Goal: Task Accomplishment & Management: Manage account settings

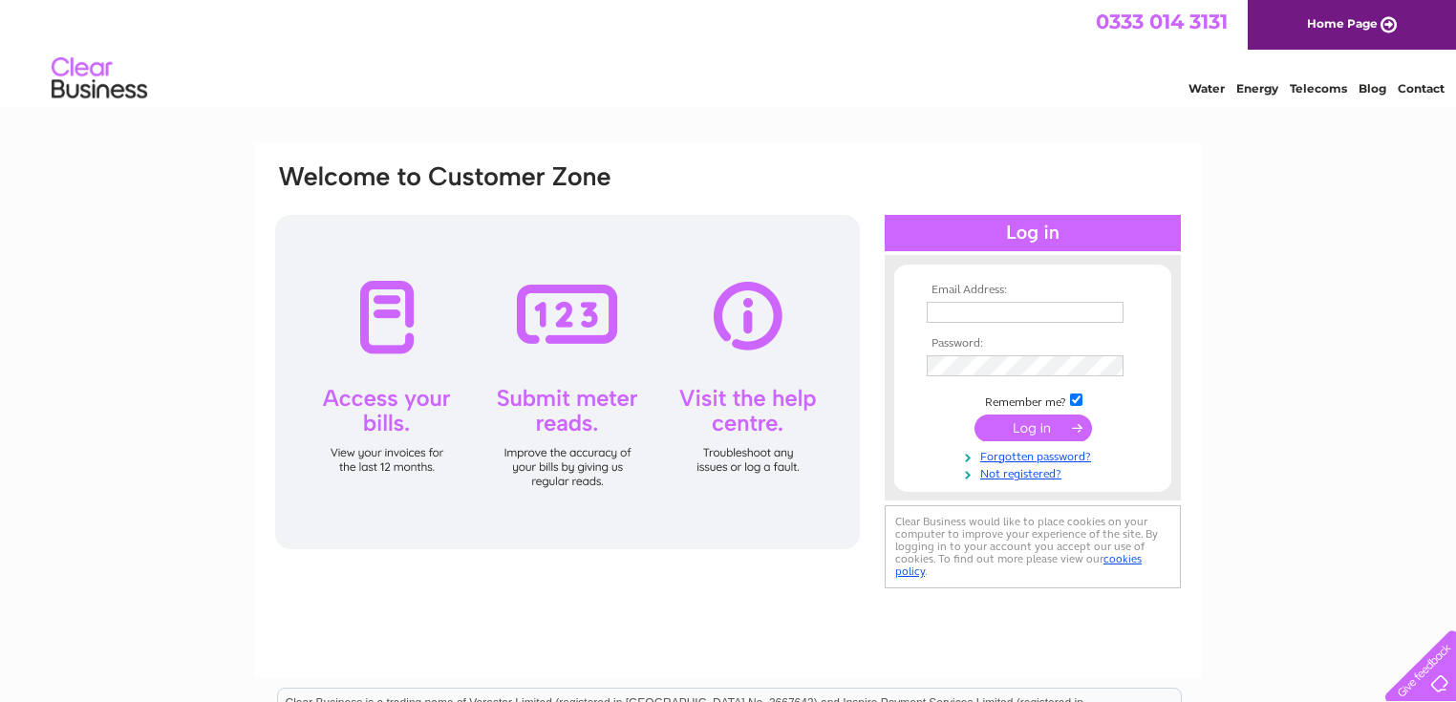
type input "alanbricklanestudios@gmail.com"
click at [1037, 432] on input "submit" at bounding box center [1034, 428] width 118 height 27
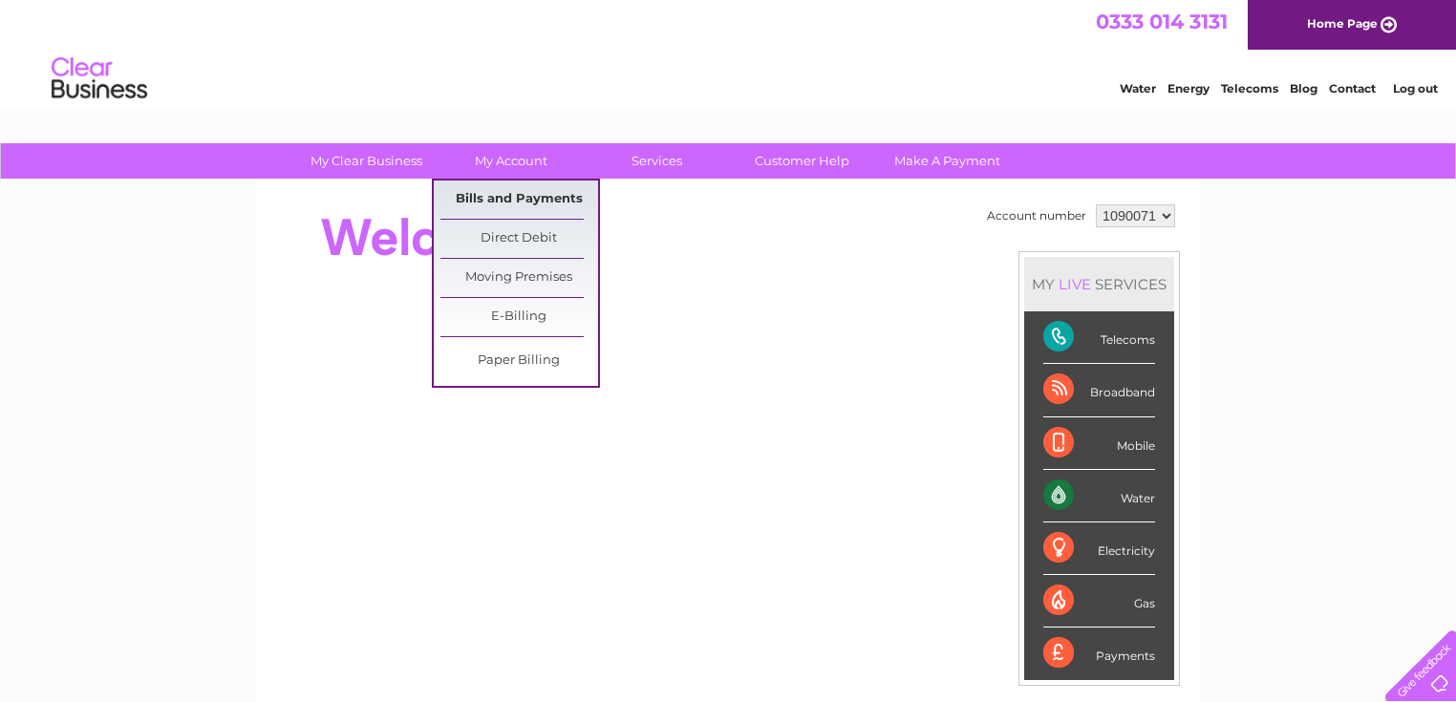
click at [511, 191] on link "Bills and Payments" at bounding box center [520, 200] width 158 height 38
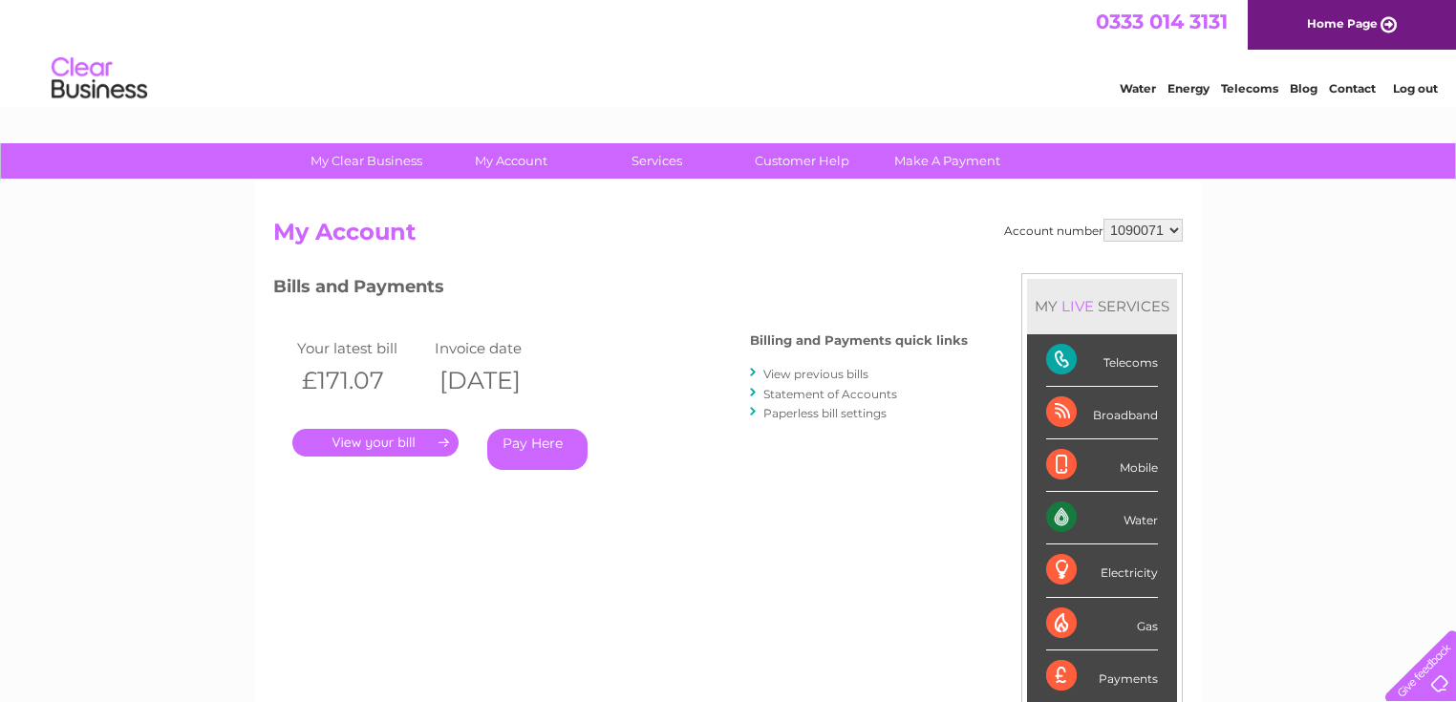
click at [793, 390] on link "Statement of Accounts" at bounding box center [831, 394] width 134 height 14
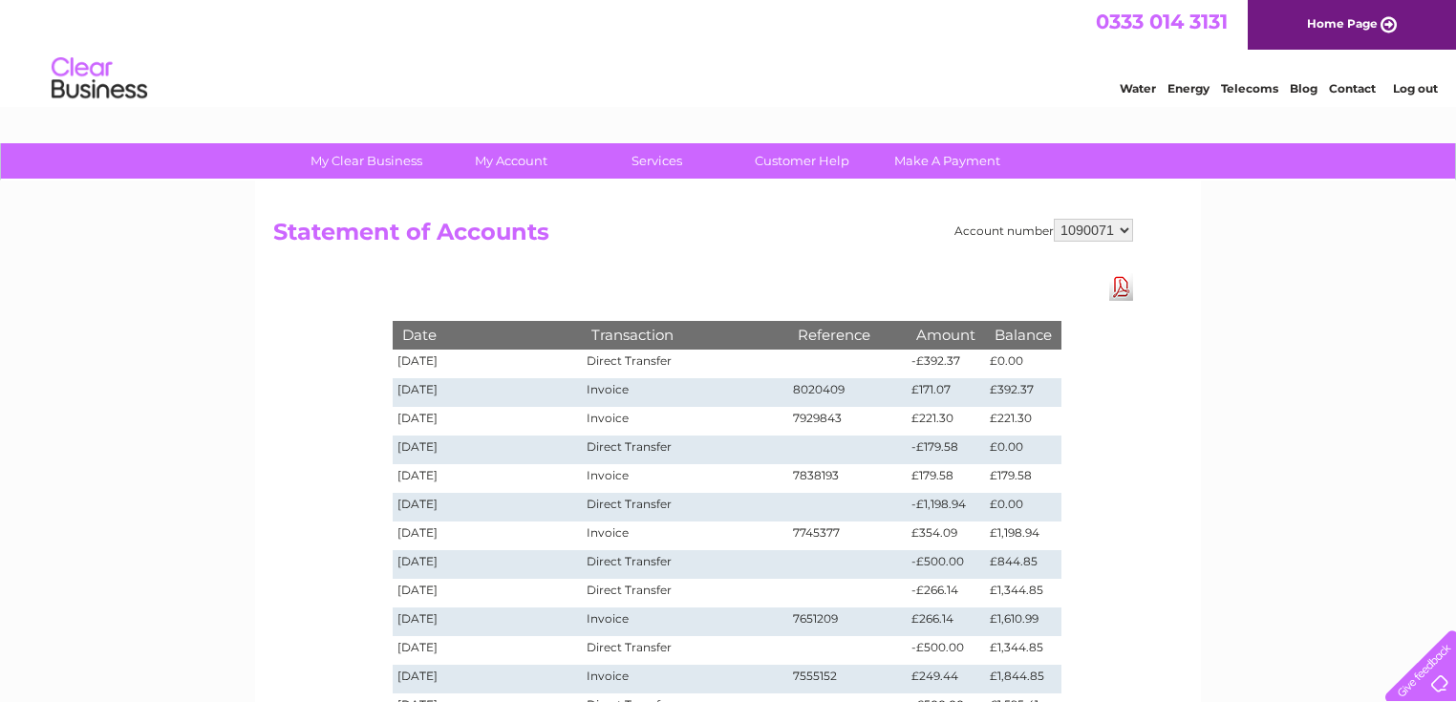
click at [1139, 383] on div "Account number 1090071 Statement of Accounts Download Pdf Date Transaction Refe…" at bounding box center [728, 577] width 946 height 792
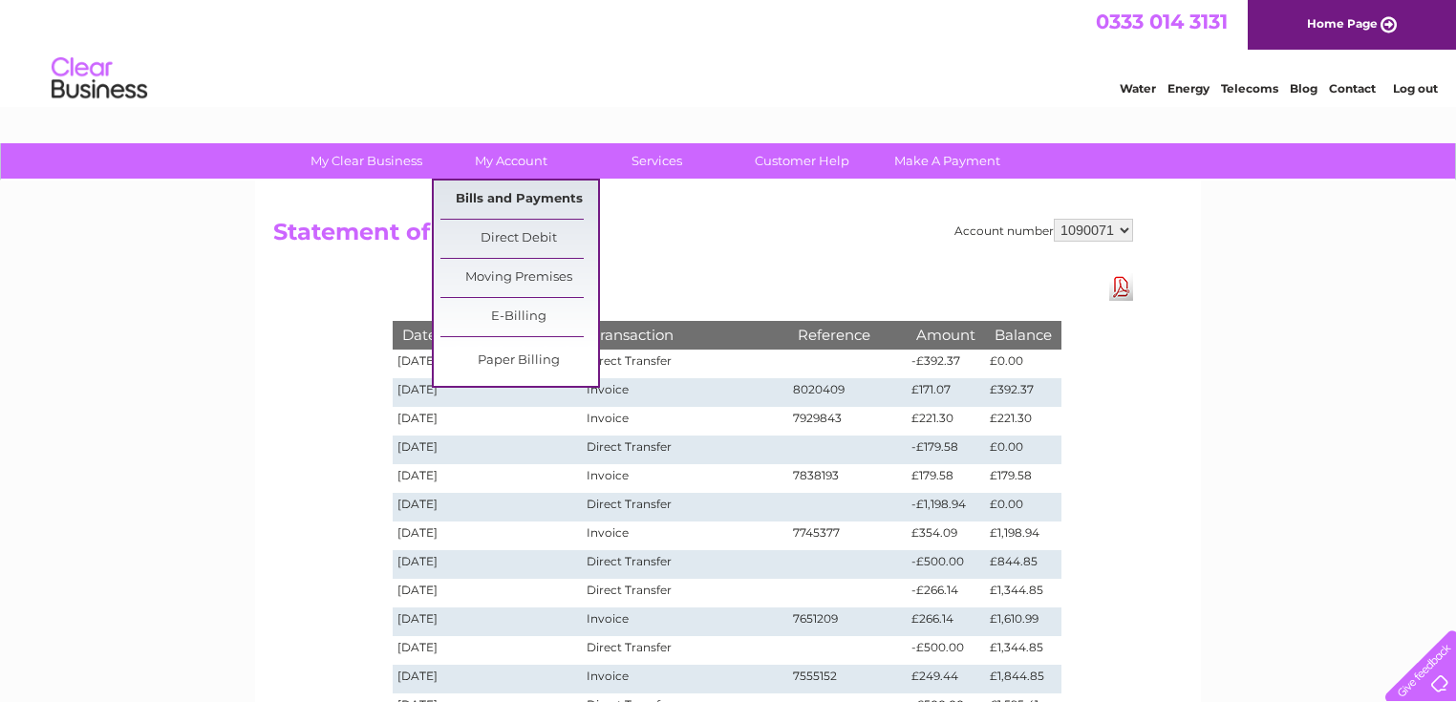
click at [523, 193] on link "Bills and Payments" at bounding box center [520, 200] width 158 height 38
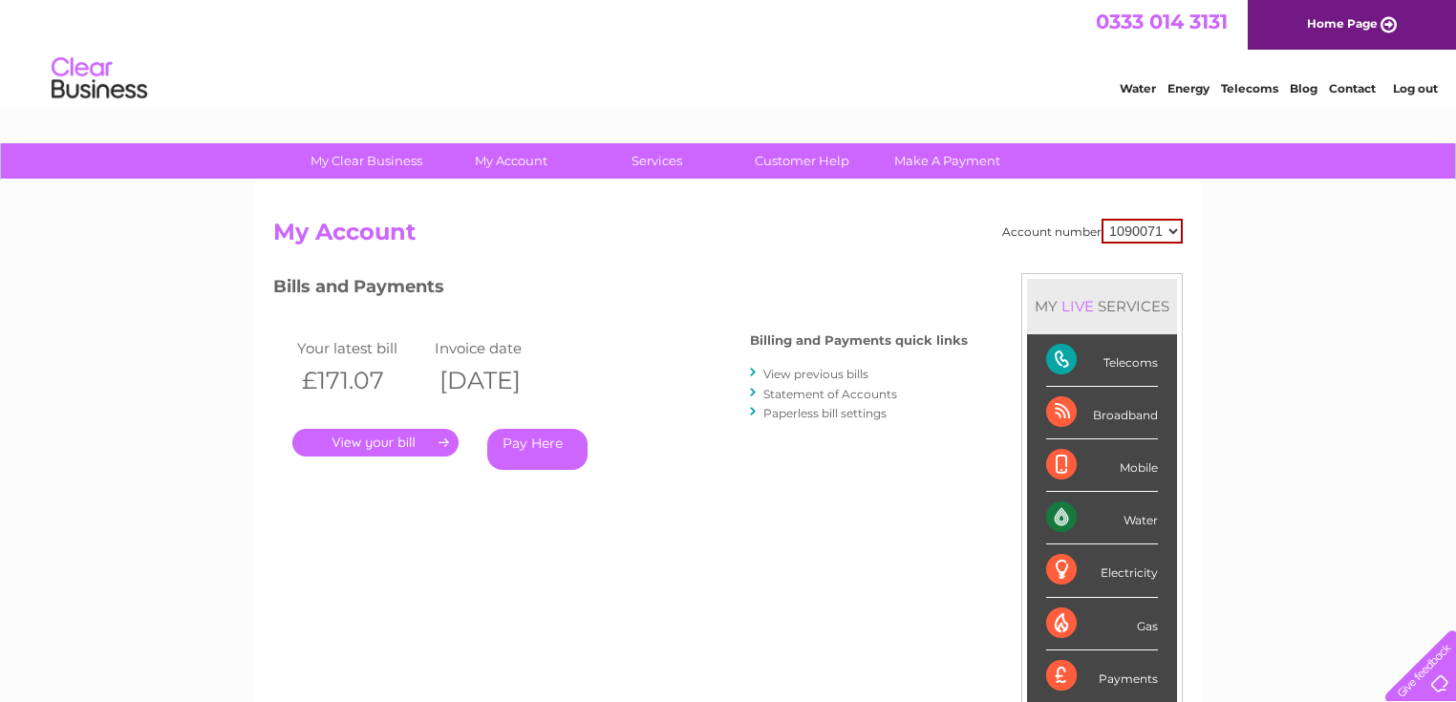
click at [398, 449] on link "." at bounding box center [375, 443] width 166 height 28
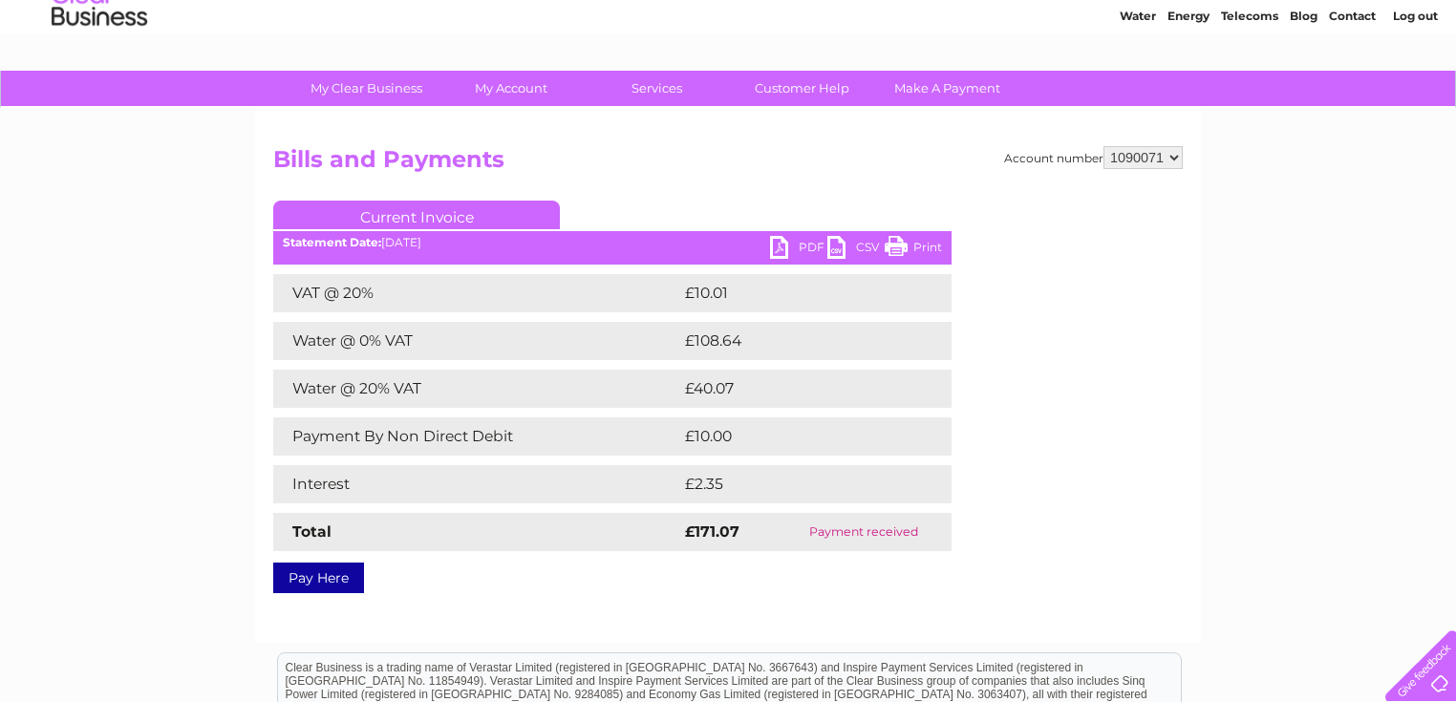
scroll to position [69, 0]
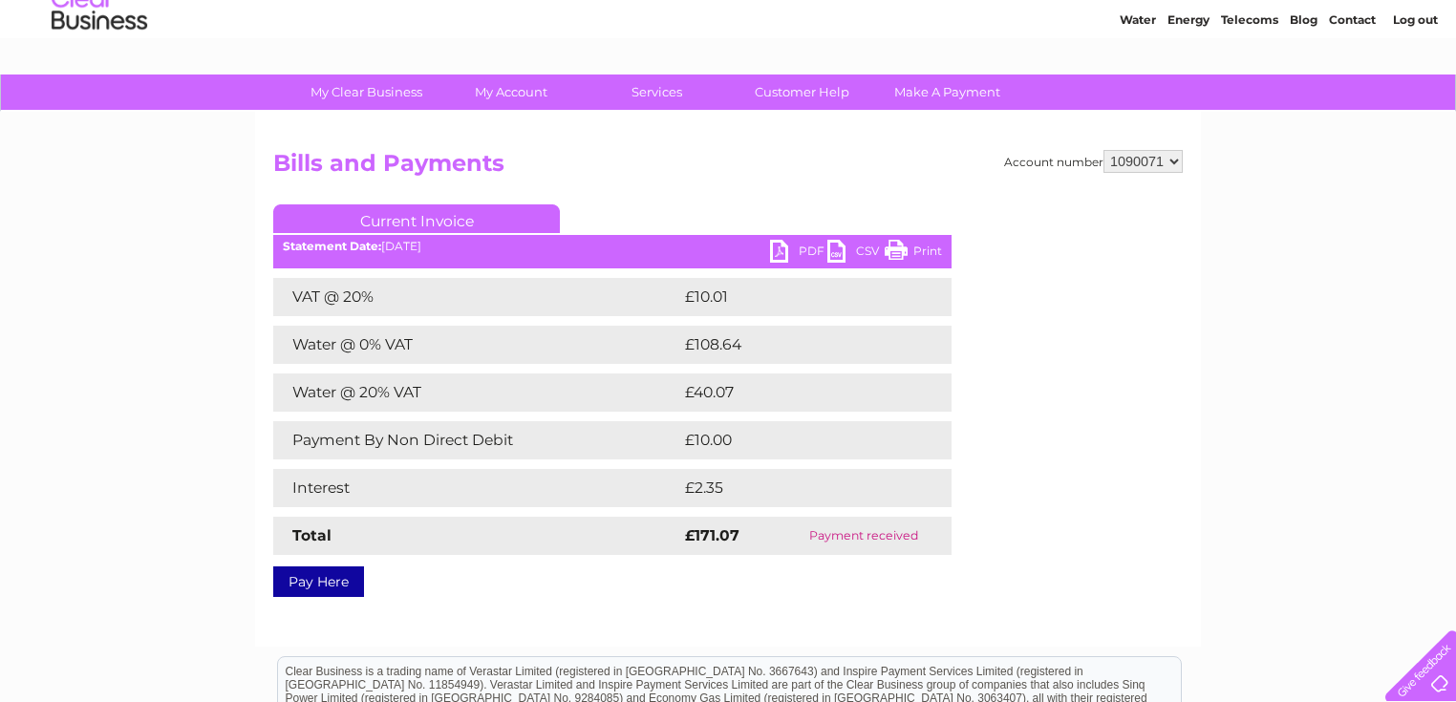
click at [756, 179] on h2 "Bills and Payments" at bounding box center [728, 168] width 910 height 36
click at [787, 256] on link "PDF" at bounding box center [798, 254] width 57 height 28
click at [704, 162] on h2 "Bills and Payments" at bounding box center [728, 168] width 910 height 36
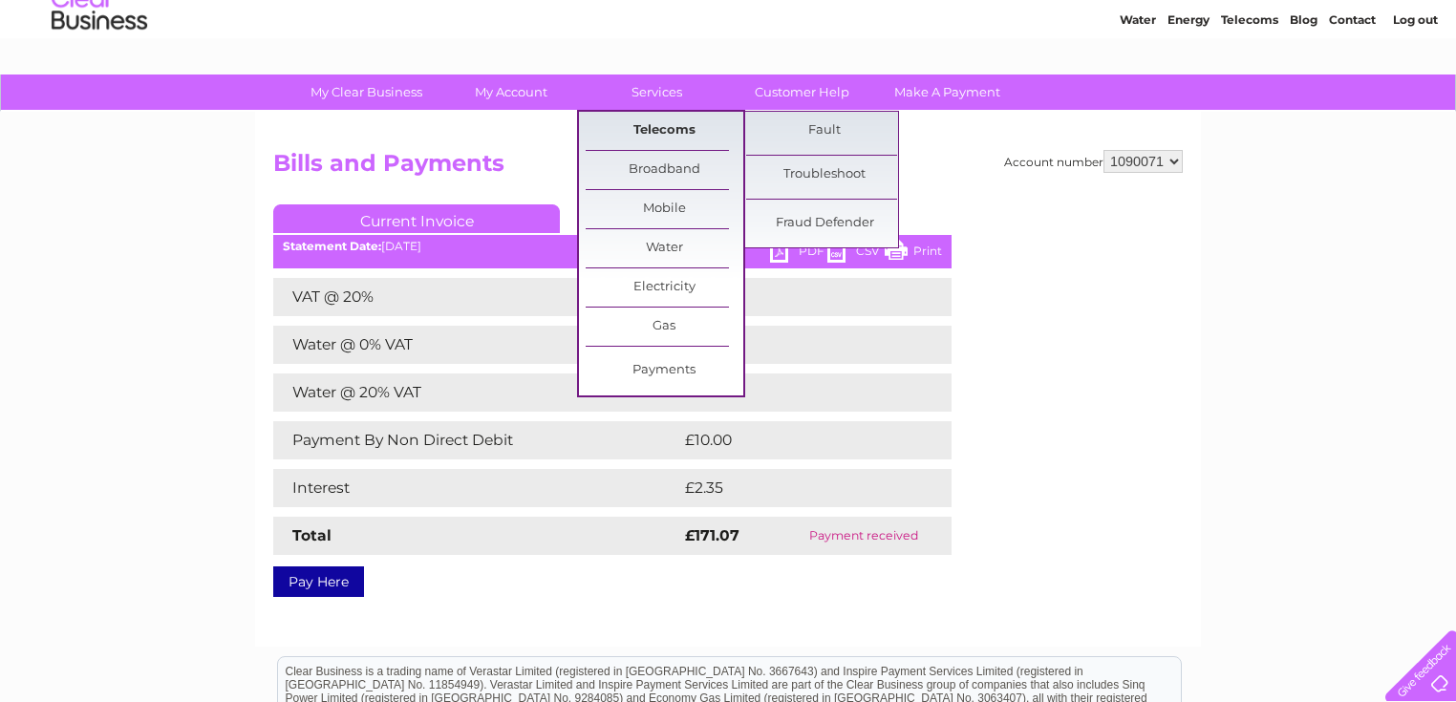
click at [680, 117] on link "Telecoms" at bounding box center [665, 131] width 158 height 38
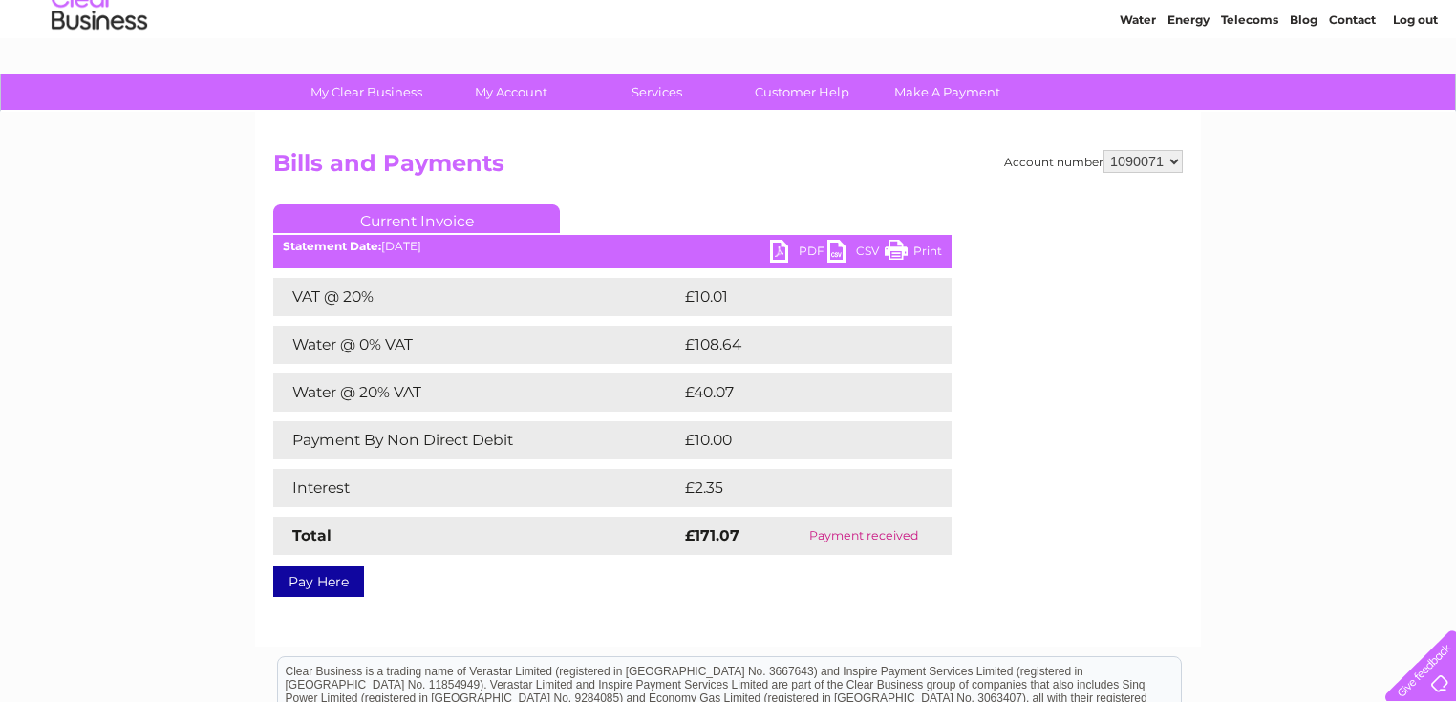
click at [720, 184] on h2 "Bills and Payments" at bounding box center [728, 168] width 910 height 36
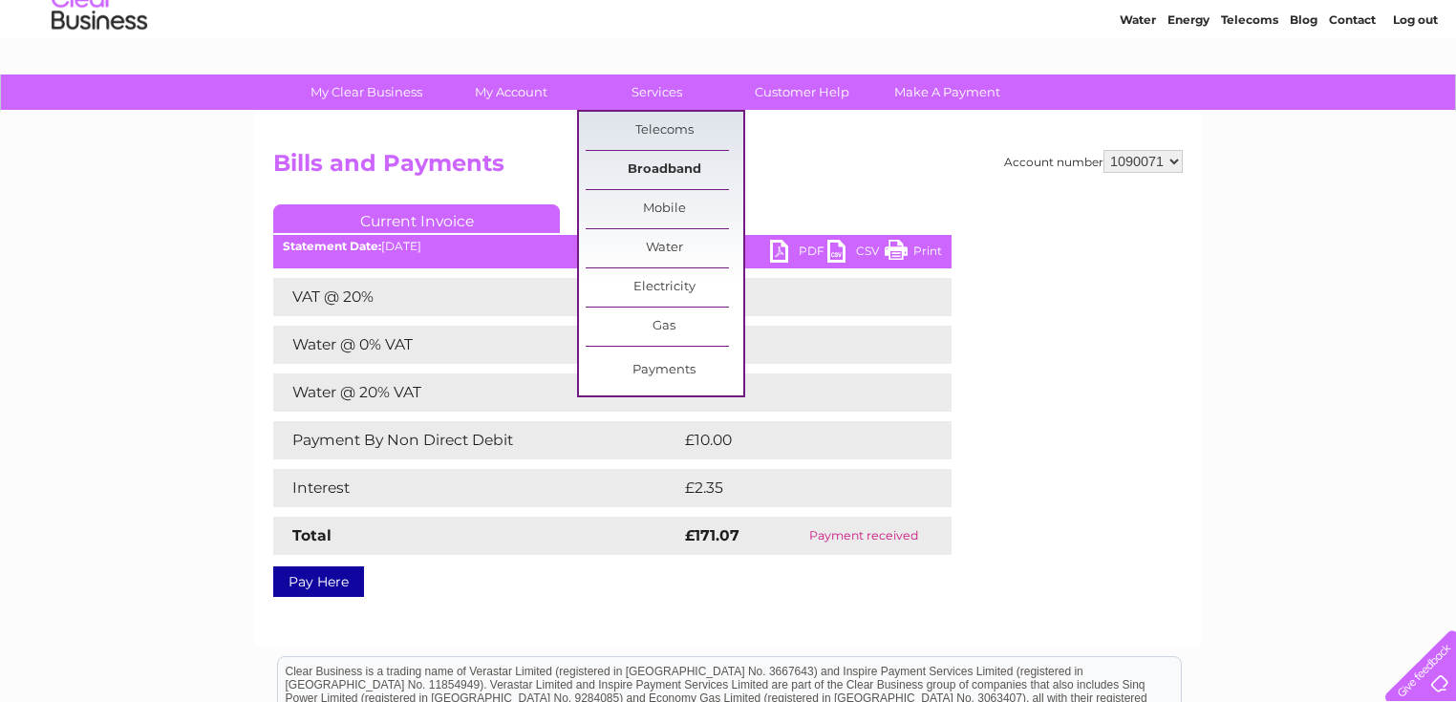
click at [671, 157] on link "Broadband" at bounding box center [665, 170] width 158 height 38
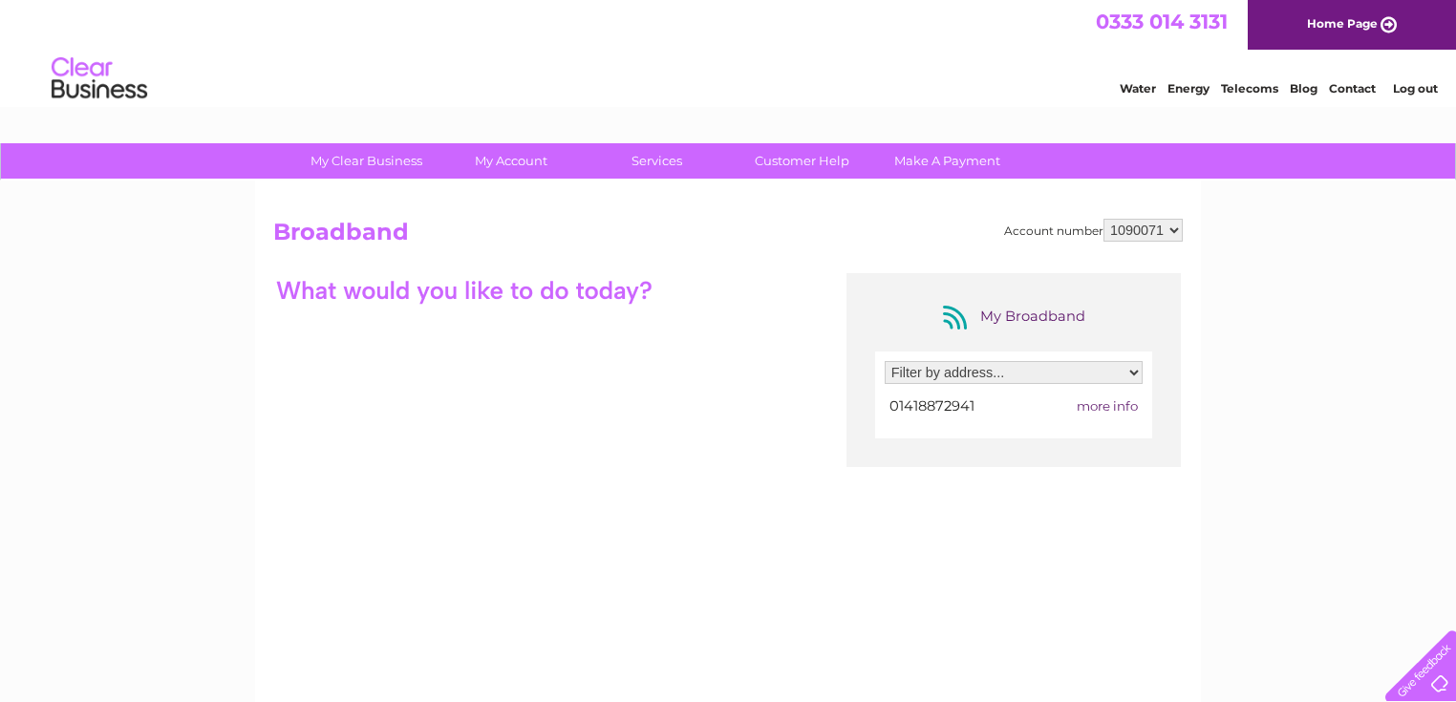
click at [1027, 365] on select "Filter by address... [STREET_ADDRESS]" at bounding box center [1014, 372] width 258 height 23
select select "2191885"
click at [885, 361] on select "Filter by address... [STREET_ADDRESS]" at bounding box center [1014, 372] width 258 height 23
click at [1126, 408] on span "more info" at bounding box center [1107, 405] width 61 height 15
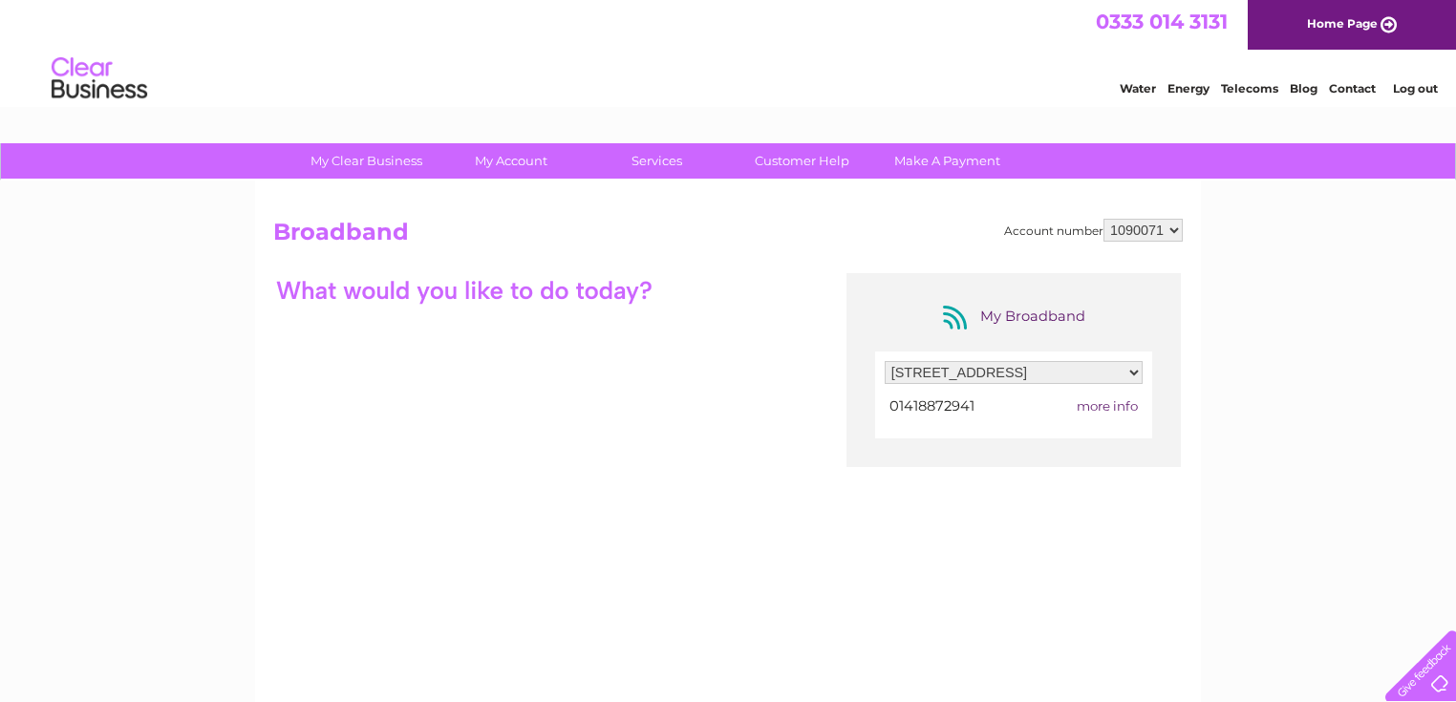
click at [1126, 408] on span "more info" at bounding box center [1107, 405] width 61 height 15
click at [678, 409] on div "My Broadband Filter by address... [STREET_ADDRESS] 01418872941 more info" at bounding box center [728, 459] width 910 height 373
